Goal: Task Accomplishment & Management: Use online tool/utility

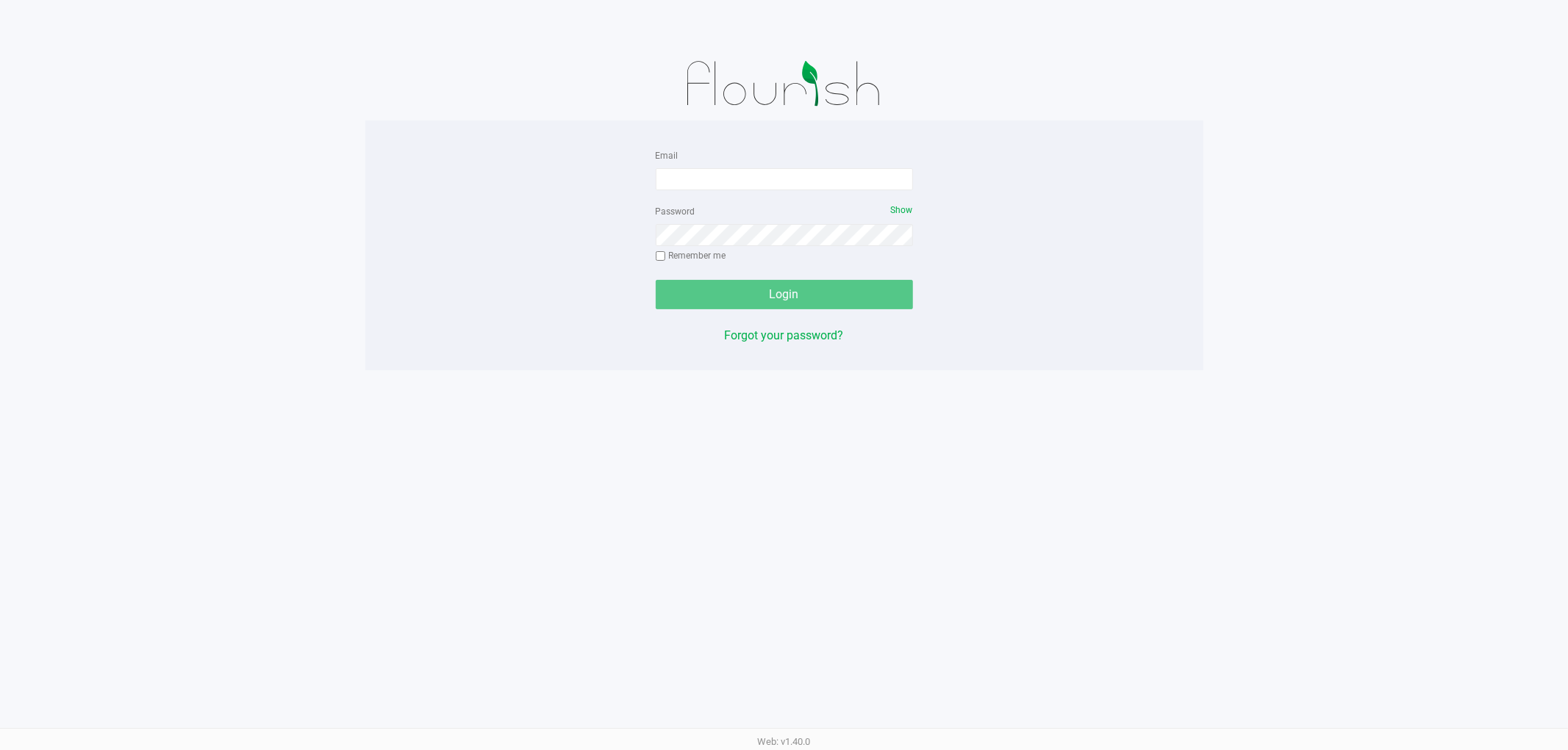
click at [774, 191] on form "Email Password Show Remember me Login" at bounding box center [785, 227] width 257 height 163
click at [742, 180] on input "Email" at bounding box center [785, 178] width 257 height 22
type input "[EMAIL_ADDRESS][DOMAIN_NAME]"
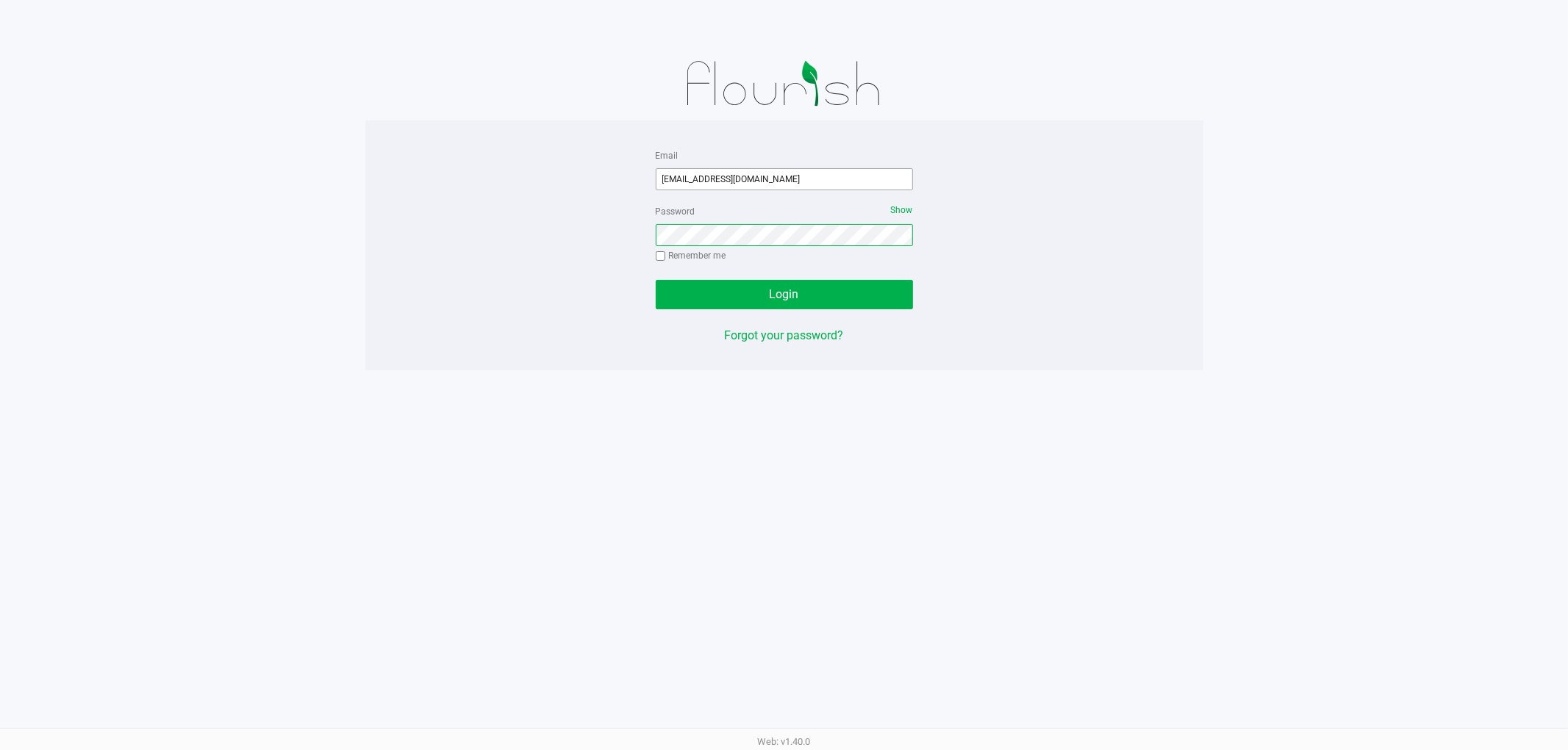
click at [656, 280] on button "Login" at bounding box center [785, 294] width 257 height 30
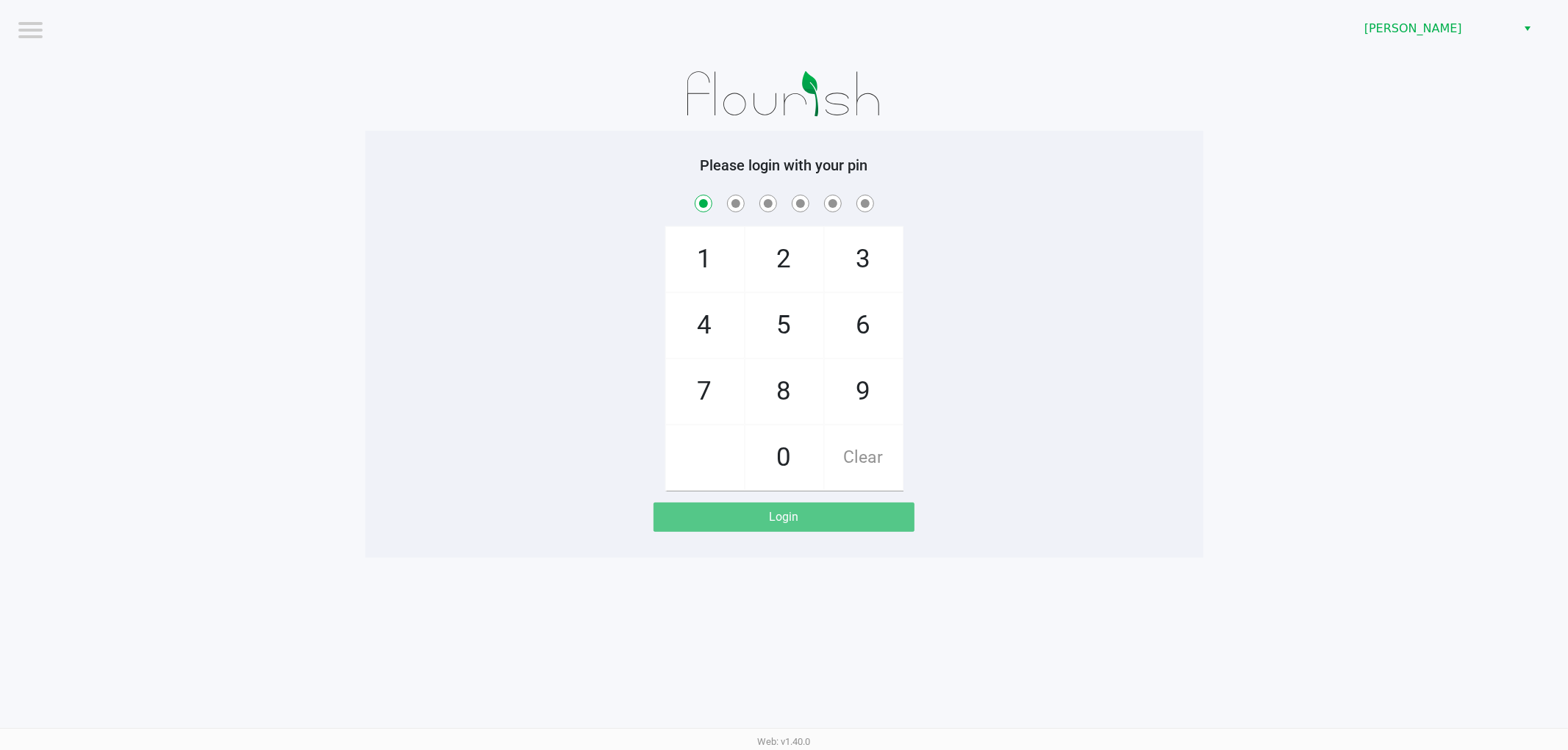
checkbox input "true"
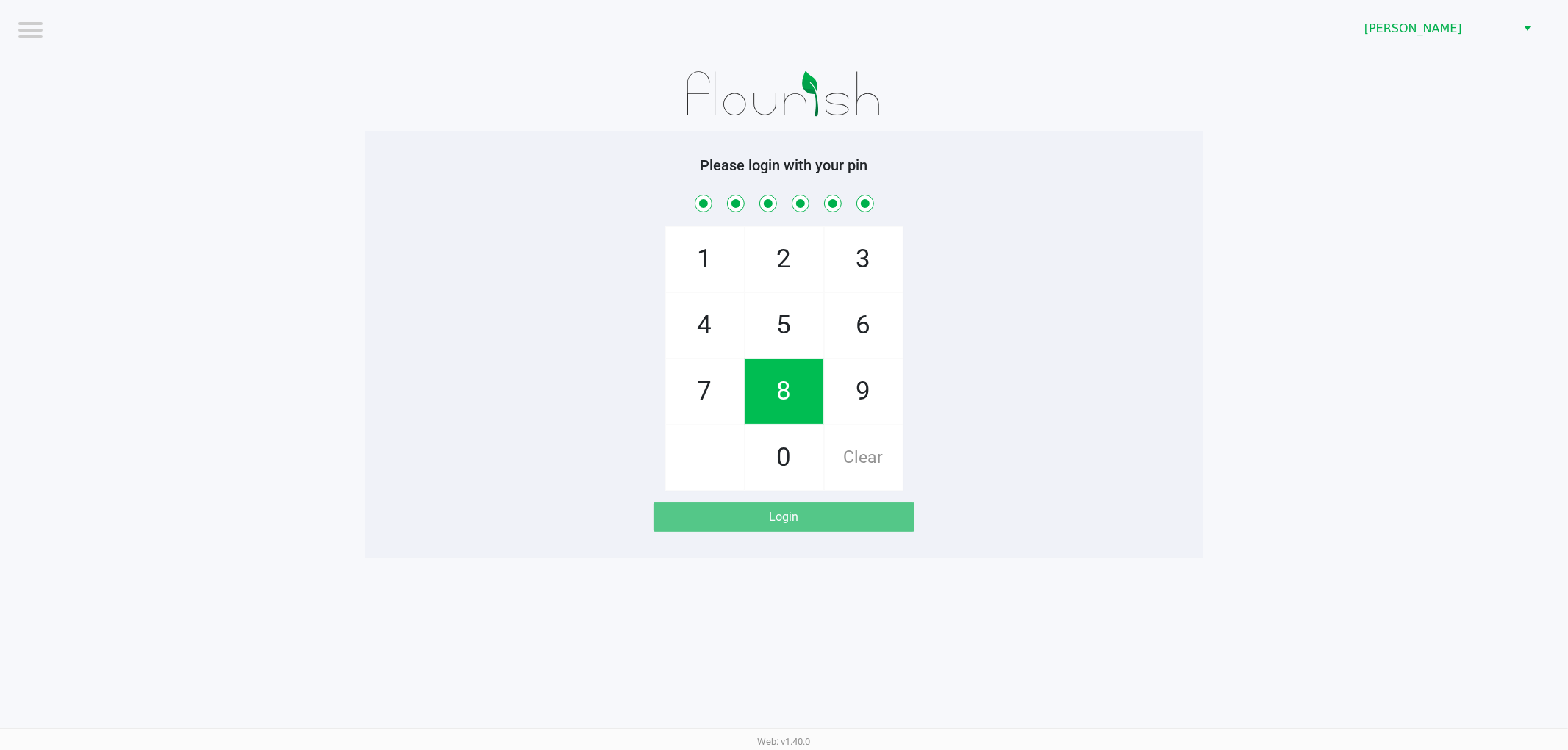
checkbox input "true"
